Goal: Task Accomplishment & Management: Use online tool/utility

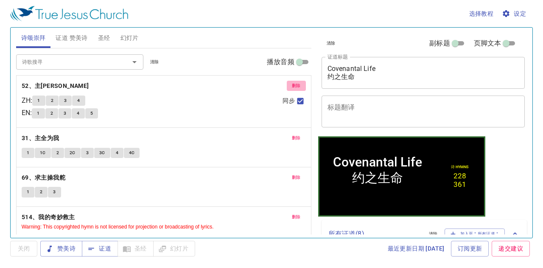
click at [292, 84] on span "删除" at bounding box center [296, 86] width 9 height 8
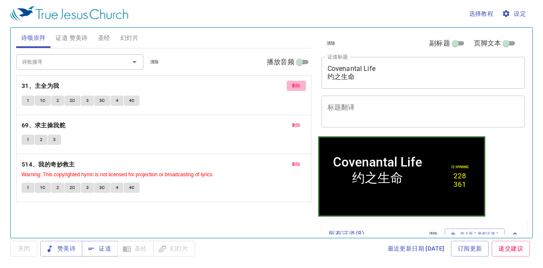
click at [293, 84] on span "删除" at bounding box center [296, 86] width 9 height 8
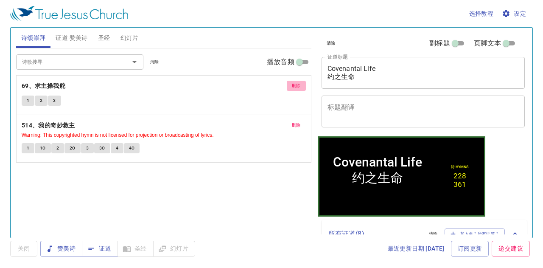
click at [293, 84] on span "删除" at bounding box center [296, 86] width 9 height 8
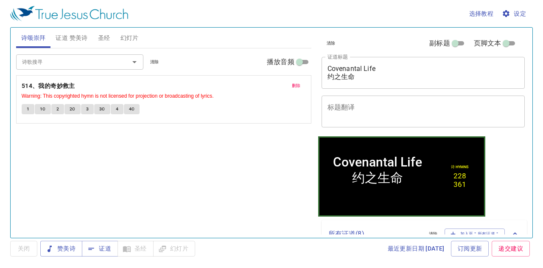
click at [293, 84] on span "删除" at bounding box center [296, 86] width 9 height 8
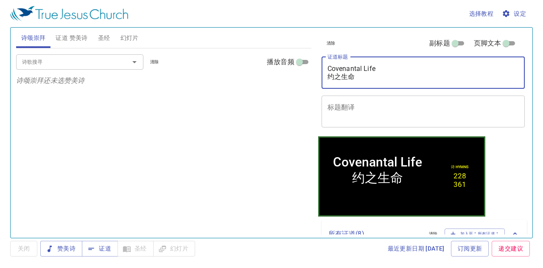
drag, startPoint x: 382, startPoint y: 68, endPoint x: 273, endPoint y: 67, distance: 109.1
click at [273, 67] on div "诗颂崇拜 证道 赞美诗 圣经 幻灯片 诗歌搜寻 诗歌搜寻 清除 播放音频 诗颂崇拜还未选赞美诗 诗歌搜寻 诗歌搜寻 清除 播放音频 删除 228、遵命有福 F…" at bounding box center [272, 129] width 518 height 210
click at [359, 77] on textarea "Covenantal Life 约之生命" at bounding box center [424, 73] width 192 height 16
drag, startPoint x: 366, startPoint y: 76, endPoint x: 376, endPoint y: 73, distance: 11.1
click at [366, 76] on textarea "Covenantal Life 约之生命" at bounding box center [424, 73] width 192 height 16
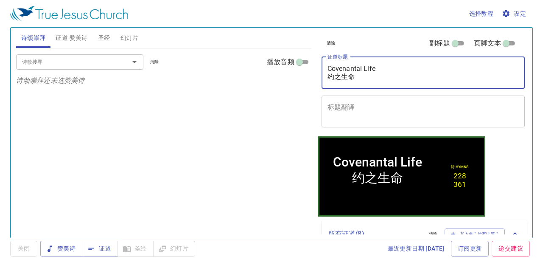
drag, startPoint x: 380, startPoint y: 70, endPoint x: 304, endPoint y: 66, distance: 75.3
click at [304, 66] on div "诗颂崇拜 证道 赞美诗 圣经 幻灯片 诗歌搜寻 诗歌搜寻 清除 播放音频 诗颂崇拜还未选赞美诗 诗歌搜寻 诗歌搜寻 清除 播放音频 删除 228、遵命有福 F…" at bounding box center [272, 129] width 518 height 210
drag, startPoint x: 393, startPoint y: 68, endPoint x: 326, endPoint y: 39, distance: 72.6
click at [392, 68] on textarea "Covenantal Life 约之生命" at bounding box center [424, 73] width 192 height 16
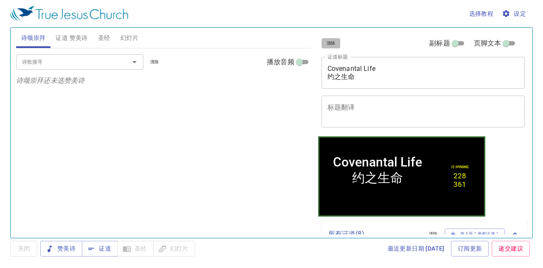
click at [329, 42] on span "清除" at bounding box center [331, 43] width 9 height 8
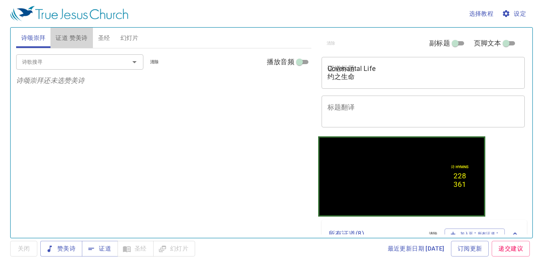
click at [77, 37] on span "证道 赞美诗" at bounding box center [72, 38] width 32 height 11
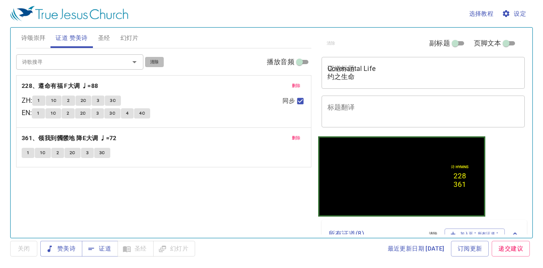
drag, startPoint x: 158, startPoint y: 63, endPoint x: 154, endPoint y: 48, distance: 16.2
click at [157, 63] on span "清除" at bounding box center [154, 62] width 9 height 8
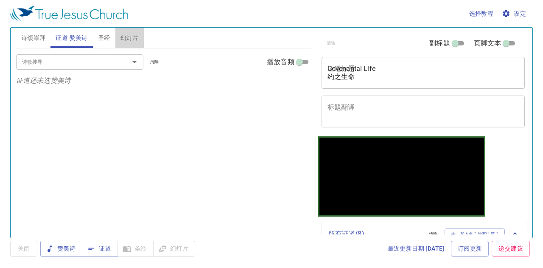
click at [135, 34] on span "幻灯片" at bounding box center [130, 38] width 18 height 11
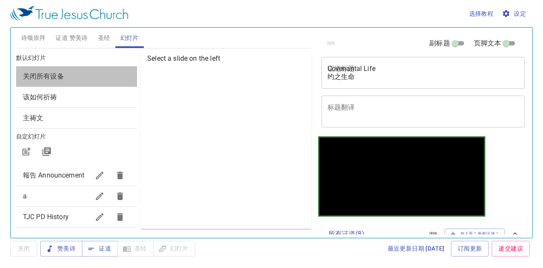
click at [93, 70] on div "关闭所有设备" at bounding box center [76, 76] width 121 height 20
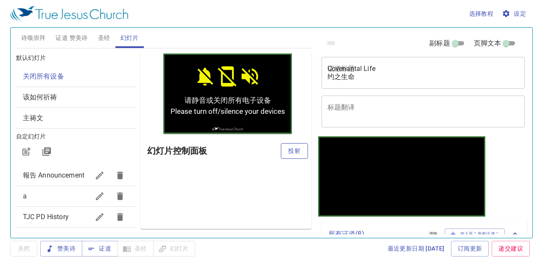
click at [294, 149] on span "投射" at bounding box center [295, 151] width 14 height 11
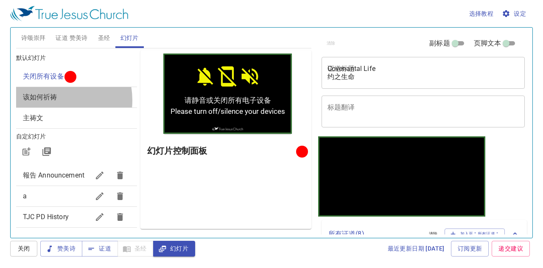
click at [51, 100] on span "该如何祈祷" at bounding box center [40, 97] width 34 height 8
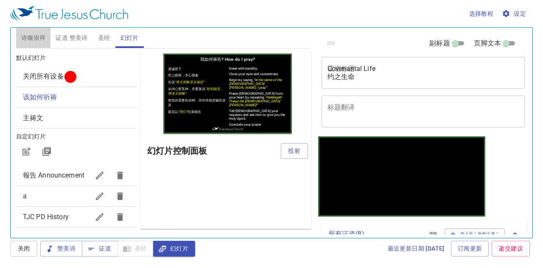
click at [42, 36] on span "诗颂崇拜" at bounding box center [33, 38] width 25 height 11
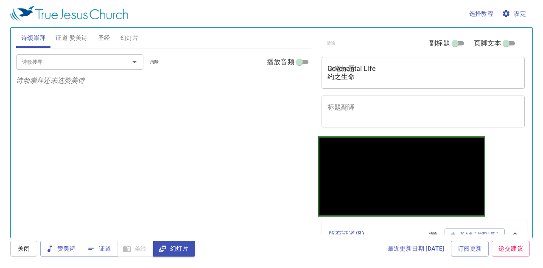
click at [51, 65] on input "诗歌搜寻" at bounding box center [67, 62] width 97 height 10
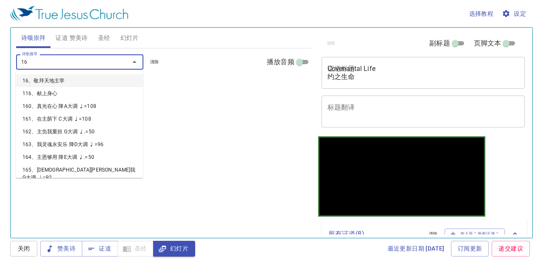
type input "165"
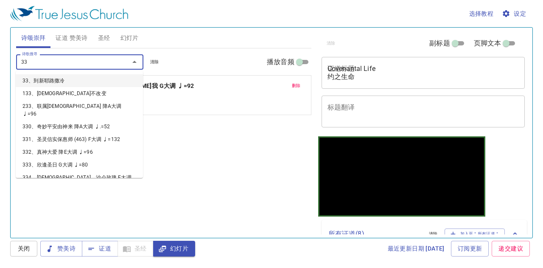
type input "339"
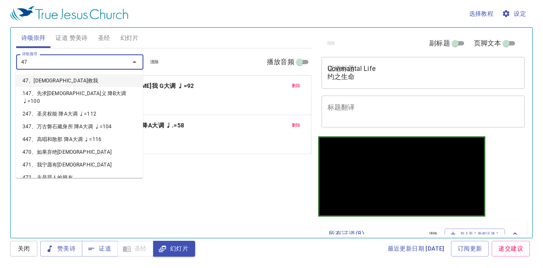
type input "473"
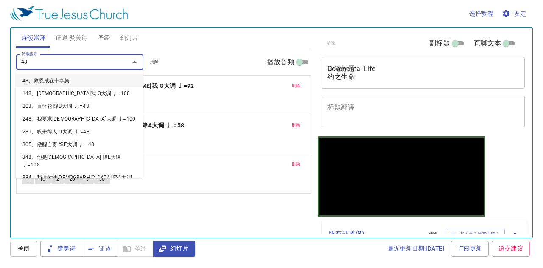
type input "486"
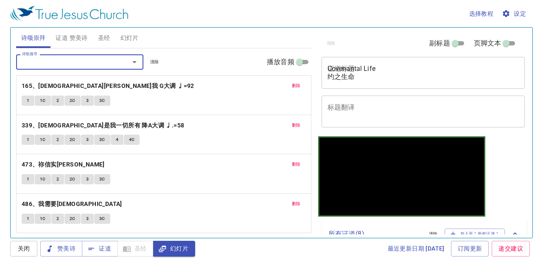
click at [79, 39] on span "证道 赞美诗" at bounding box center [72, 38] width 32 height 11
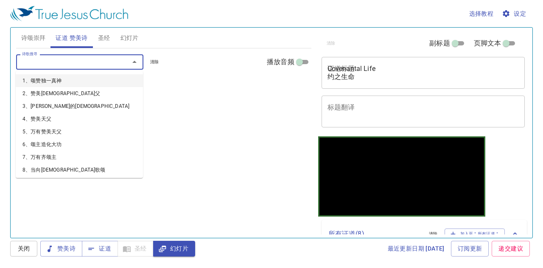
click at [80, 61] on input "诗歌搜寻" at bounding box center [67, 62] width 97 height 10
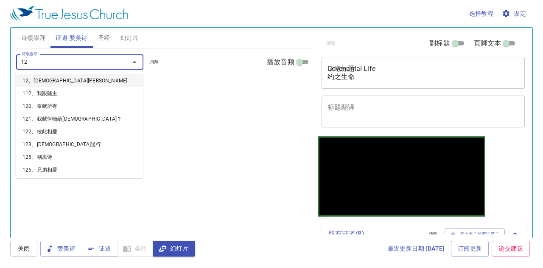
type input "129"
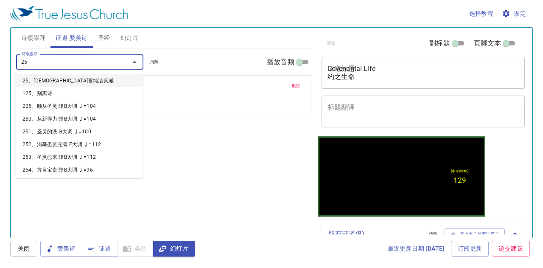
type input "256"
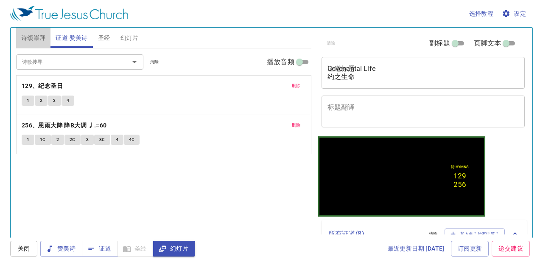
click at [37, 39] on span "诗颂崇拜" at bounding box center [33, 38] width 25 height 11
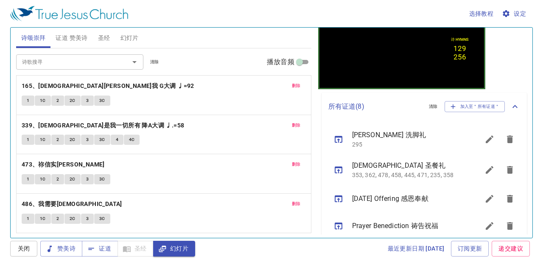
scroll to position [170, 0]
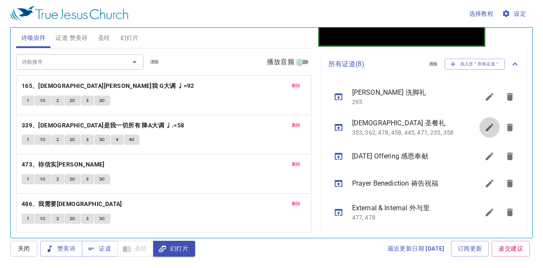
click at [486, 131] on icon "sermon lineup list" at bounding box center [490, 128] width 8 height 8
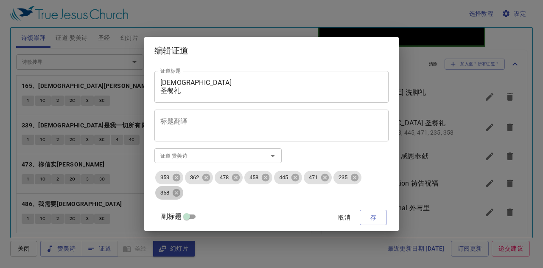
click at [177, 198] on div "358" at bounding box center [169, 193] width 28 height 14
click at [177, 193] on icon at bounding box center [176, 192] width 9 height 9
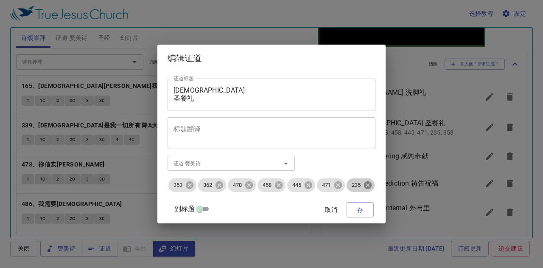
click at [370, 185] on icon at bounding box center [368, 185] width 8 height 8
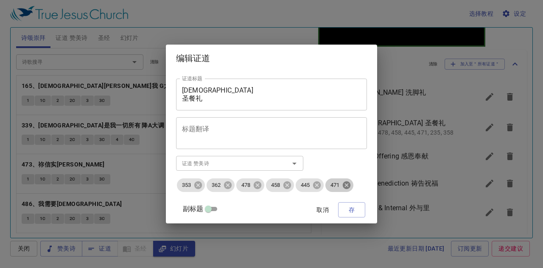
click at [351, 187] on icon at bounding box center [347, 185] width 8 height 8
click at [321, 185] on icon at bounding box center [317, 185] width 8 height 8
click at [291, 188] on icon at bounding box center [288, 185] width 8 height 8
click at [262, 187] on icon at bounding box center [258, 185] width 8 height 8
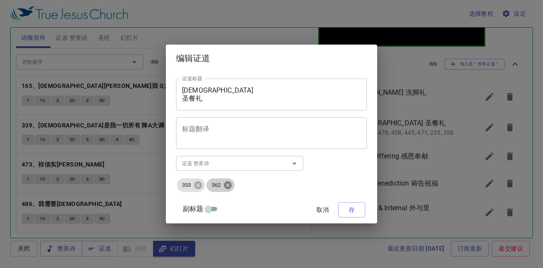
click at [233, 185] on icon at bounding box center [227, 184] width 9 height 9
click at [202, 183] on icon at bounding box center [198, 185] width 8 height 8
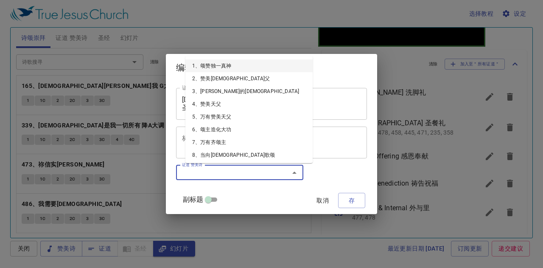
click at [240, 170] on input "证道 赞美诗" at bounding box center [227, 173] width 97 height 10
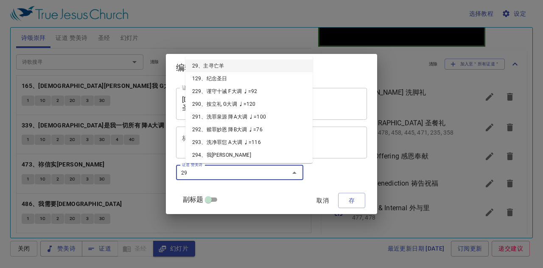
type input "296"
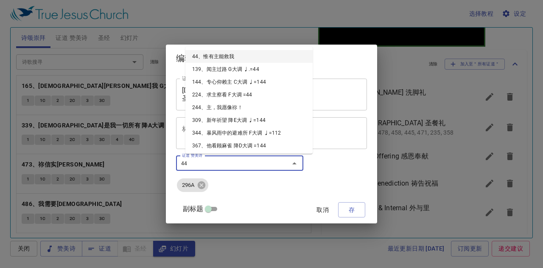
type input "445"
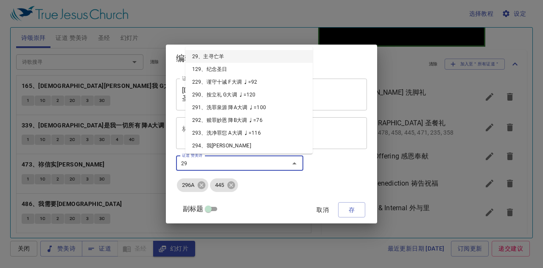
type input "297"
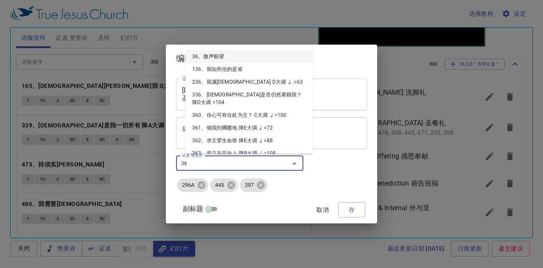
type input "362"
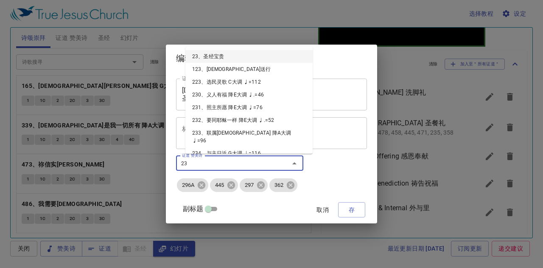
type input "235"
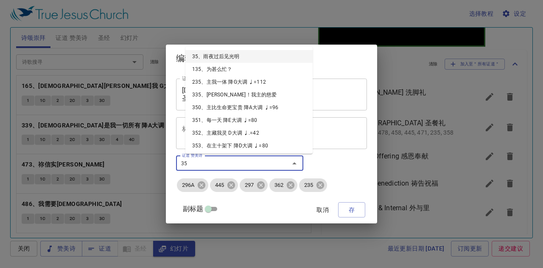
type input "358"
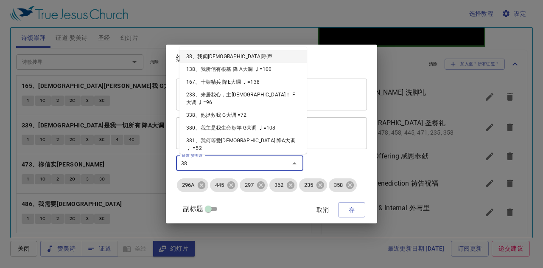
type input "389"
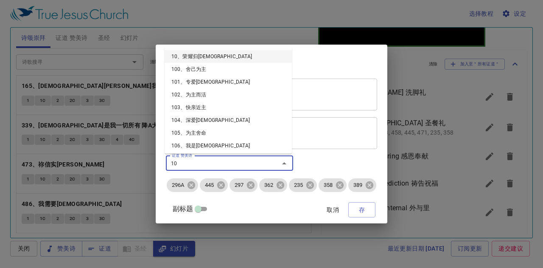
type input "101"
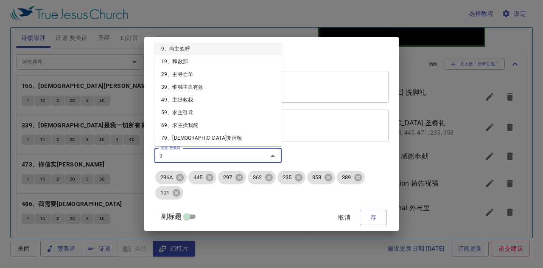
type input "98"
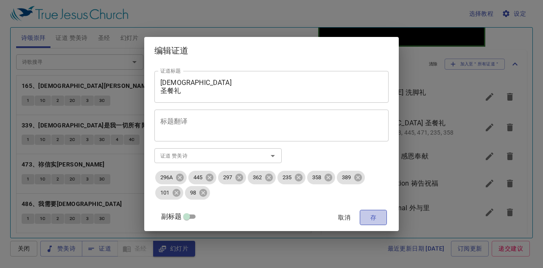
click at [374, 214] on span "存" at bounding box center [374, 217] width 14 height 11
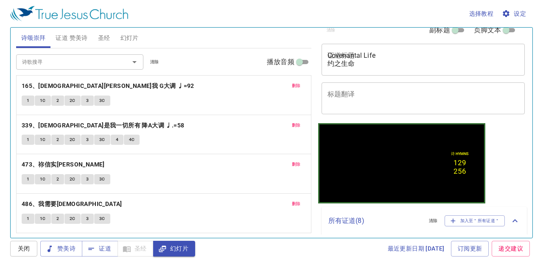
scroll to position [0, 0]
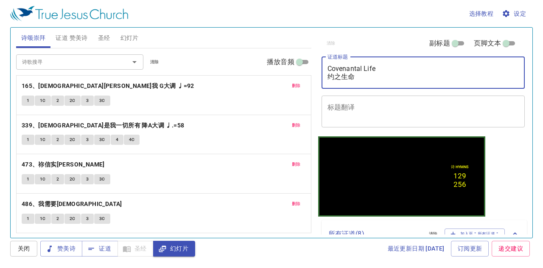
click at [350, 76] on textarea "Covenantal Life 约之生命" at bounding box center [424, 73] width 192 height 16
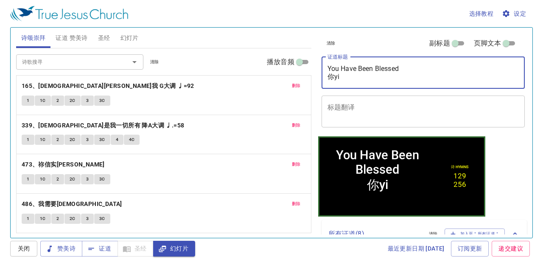
type textarea "You Have Been Blessed 你已"
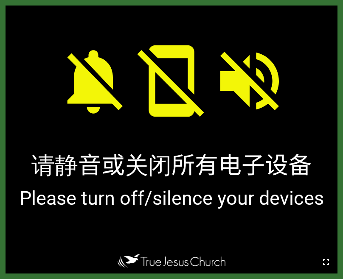
click at [330, 263] on icon "button" at bounding box center [326, 262] width 10 height 10
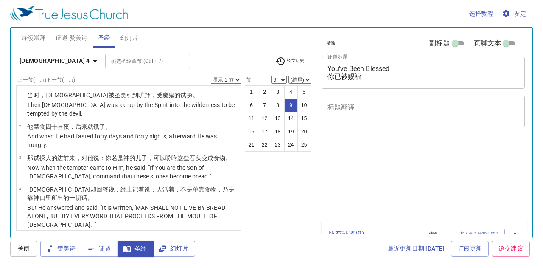
select select "9"
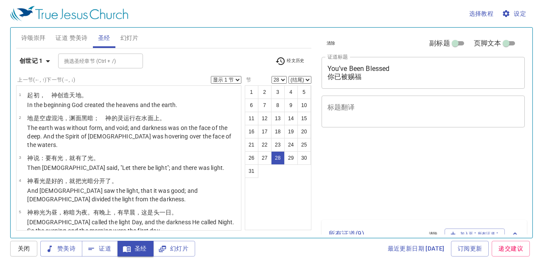
select select "28"
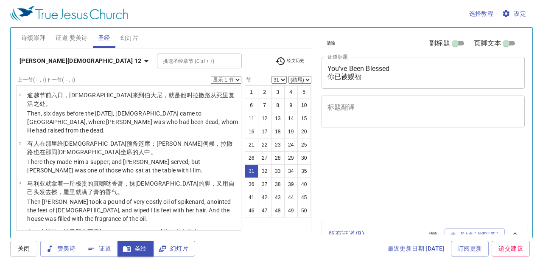
select select "31"
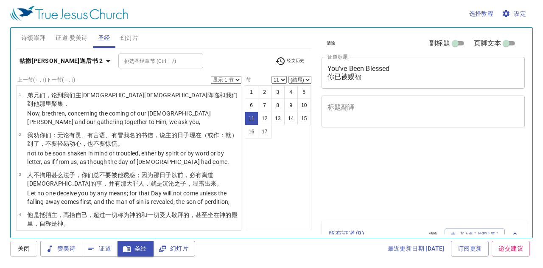
select select "11"
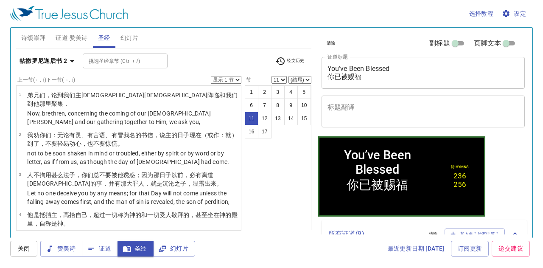
scroll to position [4, 0]
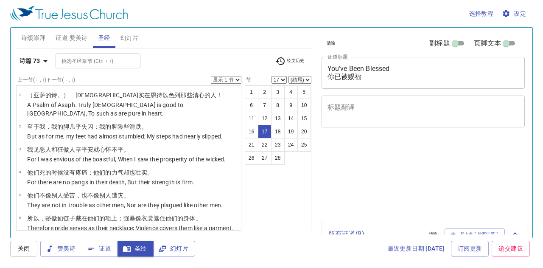
select select "17"
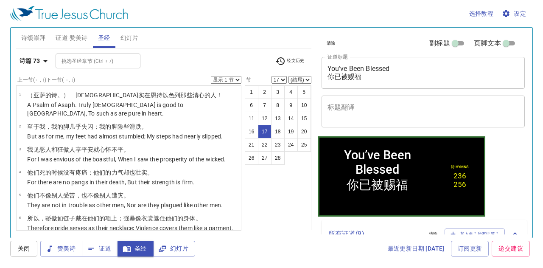
scroll to position [4, 0]
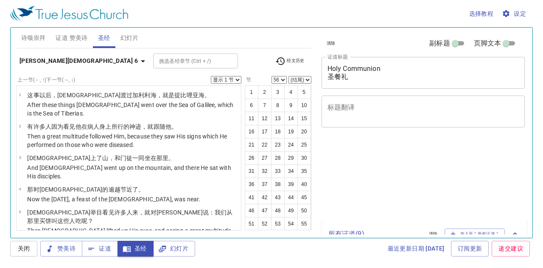
select select "56"
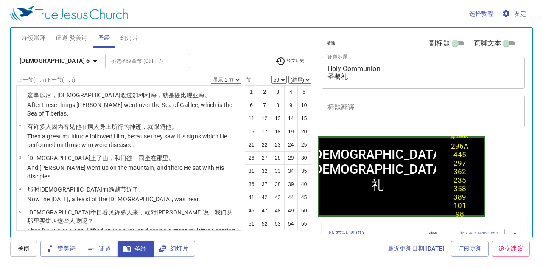
scroll to position [52, 0]
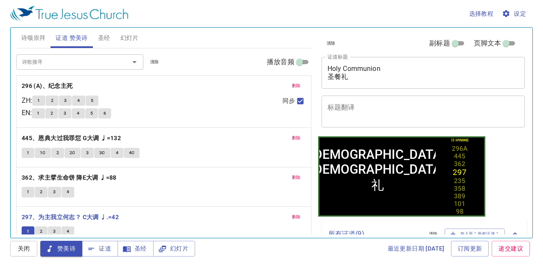
scroll to position [52, 0]
